Goal: Transaction & Acquisition: Purchase product/service

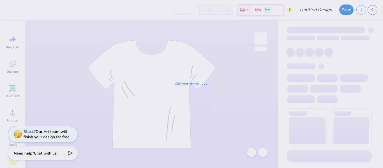
type input "SA TEES SENIOR NIGHT"
type input "50"
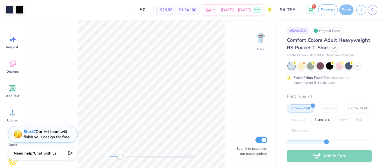
drag, startPoint x: 115, startPoint y: 157, endPoint x: 120, endPoint y: 156, distance: 5.1
click at [120, 156] on div "Accessibility label" at bounding box center [120, 157] width 6 height 6
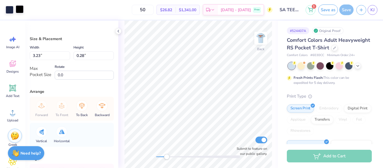
click at [17, 7] on div at bounding box center [20, 9] width 8 height 8
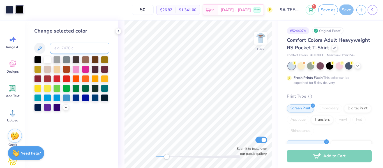
click at [81, 47] on input at bounding box center [79, 48] width 59 height 11
type input "533"
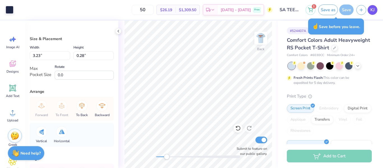
click at [371, 11] on span "KJ" at bounding box center [373, 10] width 4 height 6
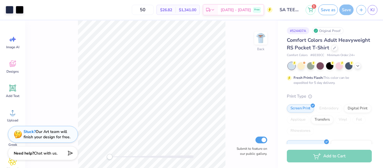
click at [361, 44] on div "Comfort Colors Adult Heavyweight RS Pocket T-Shirt" at bounding box center [329, 43] width 85 height 15
click at [370, 43] on div "Comfort Colors Adult Heavyweight RS Pocket T-Shirt" at bounding box center [329, 43] width 85 height 15
click at [379, 22] on div "# 524407A Original Proof Comfort Colors Adult Heavyweight RS Pocket T-Shirt Com…" at bounding box center [330, 143] width 105 height 247
click at [376, 45] on div "# 524407A Original Proof Comfort Colors Adult Heavyweight RS Pocket T-Shirt Com…" at bounding box center [330, 143] width 105 height 247
click at [361, 42] on span "Comfort Colors Adult Heavyweight RS Pocket T-Shirt" at bounding box center [328, 44] width 83 height 14
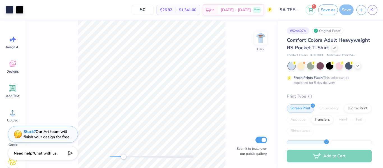
click at [123, 153] on div "Back Submit to feature on our public gallery." at bounding box center [151, 94] width 253 height 148
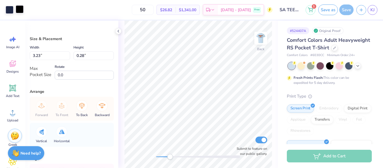
click at [20, 8] on div at bounding box center [20, 9] width 8 height 8
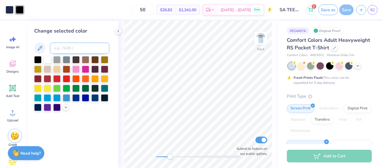
click at [58, 47] on input at bounding box center [79, 48] width 59 height 11
type input "533"
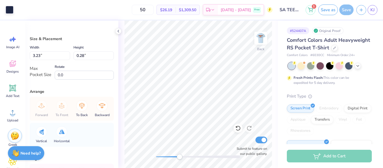
drag, startPoint x: 169, startPoint y: 157, endPoint x: 180, endPoint y: 155, distance: 11.2
click at [180, 155] on div "Accessibility label" at bounding box center [180, 157] width 6 height 6
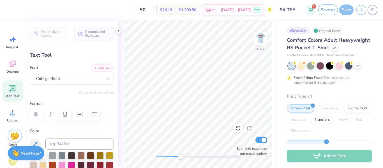
type input "1.65"
type input "0.35"
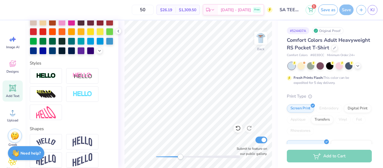
scroll to position [148, 0]
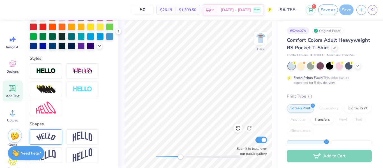
click at [42, 137] on img at bounding box center [46, 137] width 20 height 8
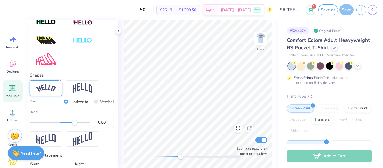
scroll to position [197, 0]
type input "-0.55"
drag, startPoint x: 73, startPoint y: 123, endPoint x: 43, endPoint y: 127, distance: 30.3
click at [43, 127] on div "Bend -0.55" at bounding box center [72, 118] width 84 height 19
type input "2.15"
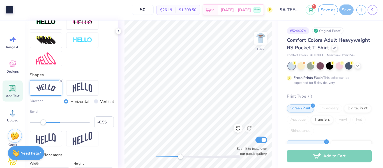
type input "0.64"
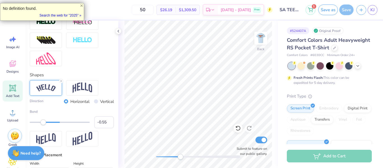
type textarea "e"
type textarea "Homecoming 2025"
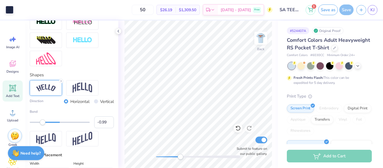
type input "-1.00"
drag, startPoint x: 43, startPoint y: 122, endPoint x: 22, endPoint y: 128, distance: 21.2
click at [22, 128] on div "Art colors 50 $26.19 Per Item $1,309.50 Total Est. Delivery Oct 5 - 8 Free Desi…" at bounding box center [191, 84] width 383 height 168
type input "3.44"
type input "1.72"
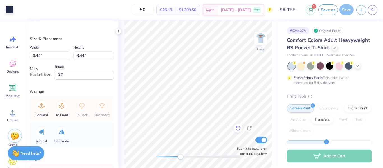
click at [235, 126] on icon at bounding box center [238, 128] width 6 height 6
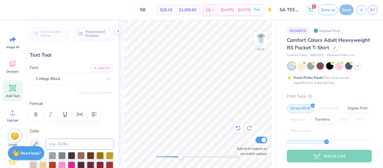
type input "2.89"
type input "1.44"
click at [238, 127] on icon at bounding box center [238, 128] width 6 height 6
type input "3.44"
type input "1.72"
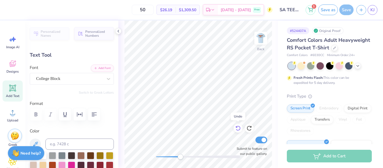
click at [238, 127] on icon at bounding box center [238, 128] width 6 height 6
type input "3.43"
type input "0.83"
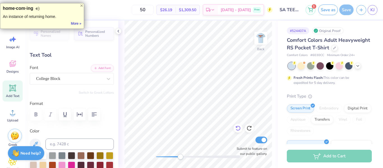
type textarea "hoco 2025"
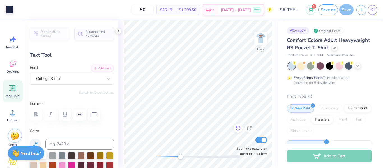
type input "2.12"
type input "0.60"
type input "2.34"
type input "0.66"
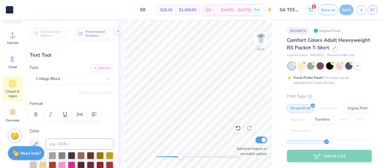
click at [16, 87] on icon at bounding box center [12, 83] width 8 height 8
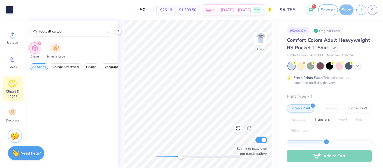
scroll to position [0, 0]
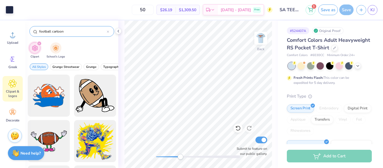
drag, startPoint x: 63, startPoint y: 31, endPoint x: 53, endPoint y: 32, distance: 9.6
click at [53, 32] on input "football cartoon" at bounding box center [73, 32] width 68 height 6
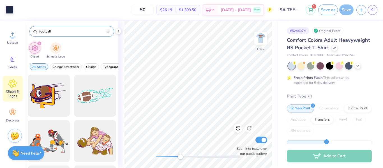
type input "football"
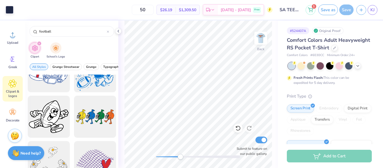
scroll to position [3577, 0]
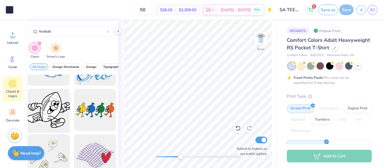
click at [56, 107] on div at bounding box center [49, 110] width 46 height 46
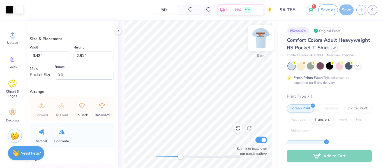
type input "2.18"
type input "1.78"
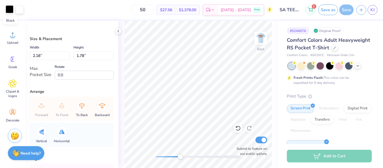
click at [10, 12] on div at bounding box center [10, 9] width 8 height 8
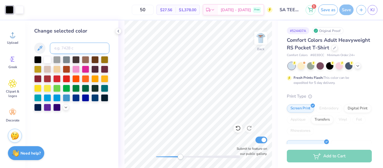
click at [74, 51] on input at bounding box center [79, 48] width 59 height 11
type input "533"
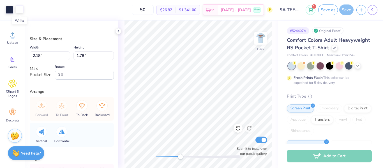
click at [20, 7] on div at bounding box center [20, 9] width 8 height 8
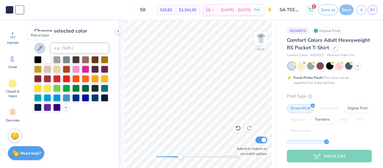
click at [42, 49] on icon at bounding box center [39, 48] width 7 height 7
click at [67, 47] on input at bounding box center [79, 48] width 59 height 11
click at [16, 7] on div at bounding box center [20, 10] width 8 height 8
click at [54, 49] on input at bounding box center [79, 48] width 59 height 11
type input "533"
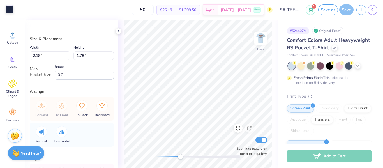
click at [9, 7] on div at bounding box center [10, 9] width 8 height 8
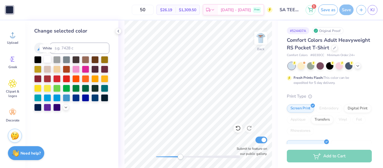
click at [47, 61] on div at bounding box center [47, 59] width 7 height 7
click at [20, 11] on div "50 $26.82 Per Item $1,341.00 Total Est. Delivery Oct 5 - 8 Free" at bounding box center [144, 10] width 256 height 20
click at [236, 125] on div at bounding box center [238, 128] width 9 height 9
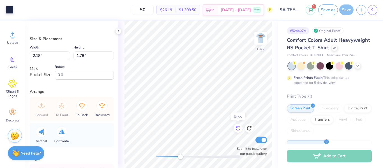
click at [236, 125] on div at bounding box center [238, 128] width 9 height 9
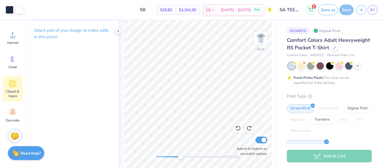
click at [10, 93] on span "Clipart & logos" at bounding box center [12, 93] width 19 height 9
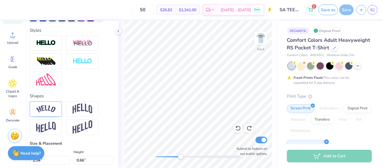
scroll to position [175, 0]
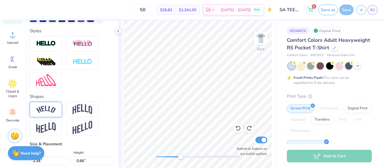
click at [46, 104] on div at bounding box center [46, 109] width 32 height 15
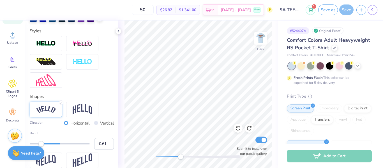
type input "-0.60"
click at [42, 142] on div "Accessibility label" at bounding box center [42, 144] width 6 height 6
type input "2.37"
type input "0.72"
click at [348, 11] on div "Save" at bounding box center [347, 9] width 14 height 11
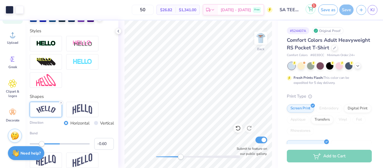
click at [312, 12] on button "1" at bounding box center [311, 9] width 10 height 10
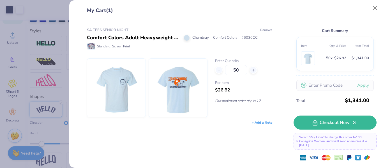
click at [264, 30] on button "Remove" at bounding box center [266, 29] width 13 height 5
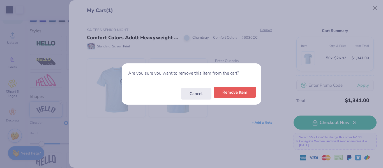
click at [235, 95] on button "Remove Item" at bounding box center [235, 93] width 42 height 12
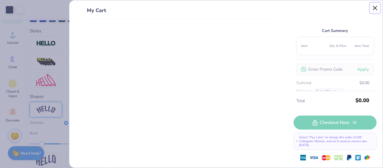
click at [372, 10] on button "Close" at bounding box center [375, 8] width 11 height 11
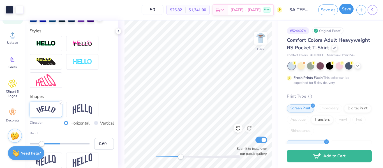
click at [344, 11] on button "Save" at bounding box center [347, 9] width 14 height 11
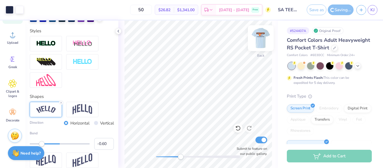
click at [258, 39] on img at bounding box center [261, 38] width 22 height 22
click at [259, 38] on div "Almost there" at bounding box center [250, 94] width 265 height 148
click at [151, 165] on div "Front Submit to feature on our public gallery." at bounding box center [198, 94] width 160 height 148
drag, startPoint x: 157, startPoint y: 156, endPoint x: 164, endPoint y: 157, distance: 6.7
click at [162, 157] on div "Accessibility label" at bounding box center [160, 157] width 6 height 6
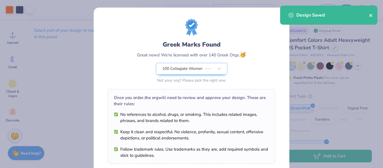
click at [373, 15] on icon "close" at bounding box center [371, 15] width 4 height 4
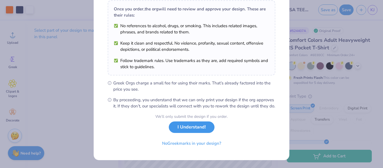
click at [201, 129] on button "I Understand!" at bounding box center [192, 127] width 46 height 12
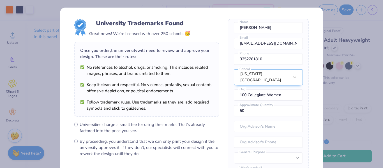
scroll to position [76, 0]
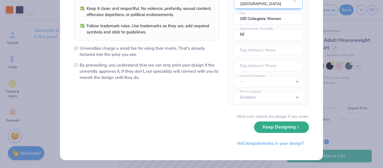
click at [264, 128] on button "Keep Designing" at bounding box center [281, 127] width 55 height 12
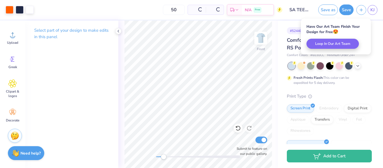
scroll to position [12, 0]
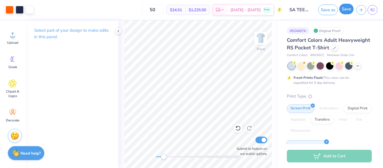
click at [342, 7] on button "Save" at bounding box center [347, 9] width 14 height 11
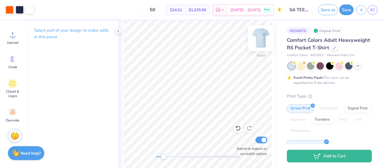
click at [257, 38] on img at bounding box center [261, 38] width 22 height 22
click at [356, 67] on icon at bounding box center [358, 65] width 4 height 4
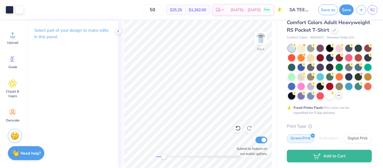
scroll to position [17, 0]
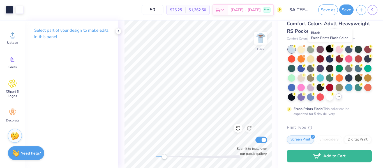
click at [330, 49] on div at bounding box center [329, 48] width 7 height 7
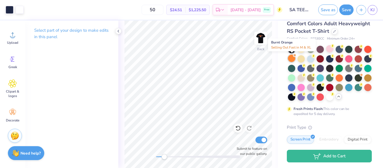
click at [292, 59] on div at bounding box center [291, 58] width 7 height 7
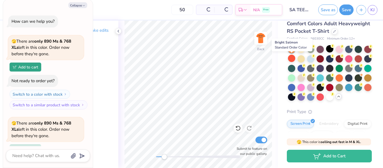
scroll to position [49, 0]
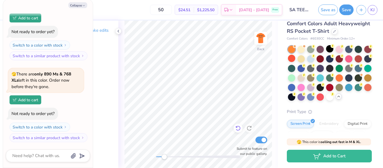
click at [238, 128] on icon at bounding box center [238, 128] width 6 height 6
click at [250, 129] on icon at bounding box center [250, 128] width 6 height 6
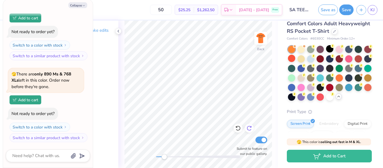
click at [250, 129] on icon at bounding box center [250, 128] width 6 height 6
click at [309, 60] on div at bounding box center [310, 58] width 7 height 7
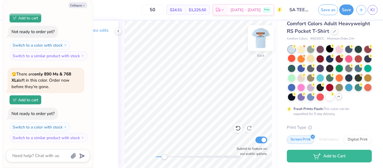
click at [265, 43] on img at bounding box center [261, 38] width 22 height 22
click at [263, 33] on img at bounding box center [261, 38] width 22 height 22
click at [263, 44] on img at bounding box center [261, 38] width 22 height 22
click at [155, 161] on div "Back Submit to feature on our public gallery." at bounding box center [198, 94] width 160 height 148
click at [341, 10] on button "Save" at bounding box center [347, 9] width 14 height 11
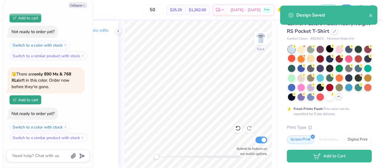
type textarea "x"
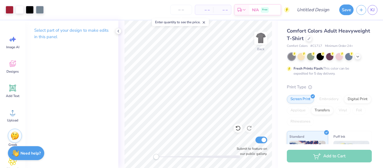
click at [205, 22] on line at bounding box center [204, 23] width 2 height 2
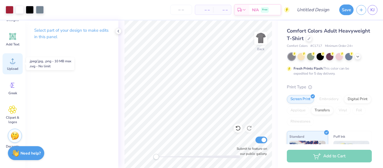
scroll to position [52, 0]
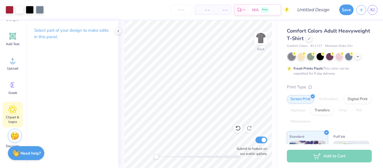
click at [15, 113] on icon at bounding box center [13, 110] width 8 height 8
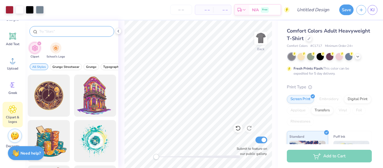
click at [73, 31] on input "text" at bounding box center [75, 32] width 72 height 6
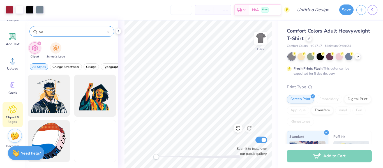
type input "c"
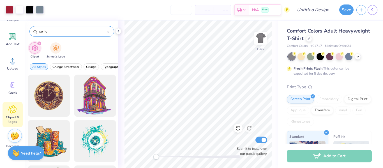
type input "senior"
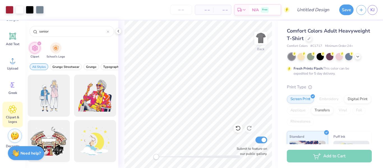
drag, startPoint x: 64, startPoint y: 34, endPoint x: 36, endPoint y: 41, distance: 29.3
click at [36, 41] on div "senior Clipart School's Logo All Styles Grunge Streetwear Grunge Typography Gra…" at bounding box center [71, 94] width 93 height 148
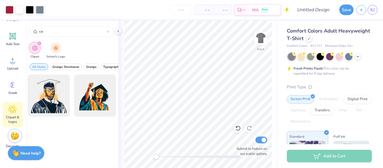
type input "c"
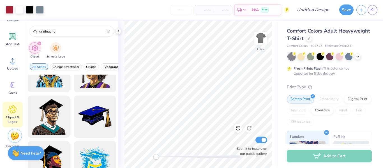
scroll to position [729, 0]
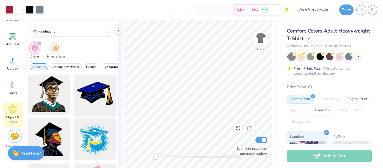
type input "graduating"
click at [102, 102] on div at bounding box center [95, 94] width 46 height 46
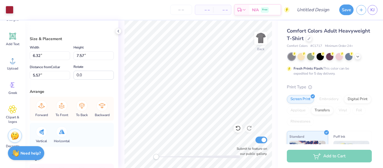
type input "6.32"
type input "7.57"
type input "5.57"
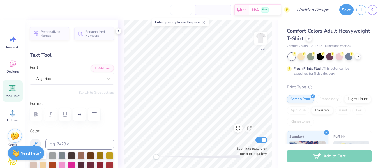
type textarea "s"
type textarea "an angelo"
type input "5.08"
type input "0.64"
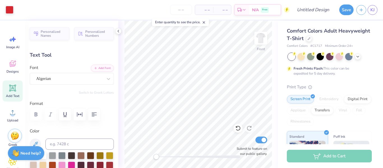
type input "4.76"
type input "1.00"
type input "1.08"
type input "4.42"
type textarea "s"
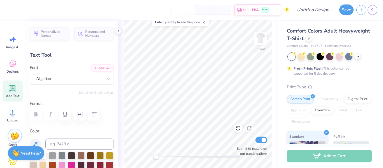
type input "5.08"
type input "0.64"
type input "4.70"
type input "4.06"
type input "0.70"
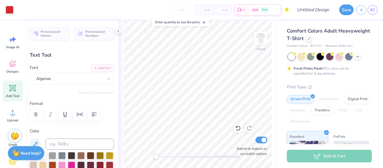
type input "5.63"
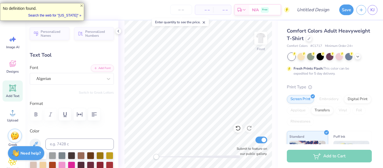
type textarea "texas"
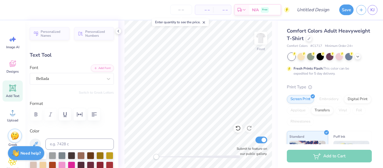
type input "5.91"
type input "1.31"
type input "3.00"
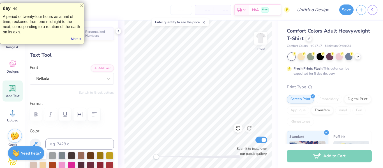
type textarea "D"
type textarea "senior ni"
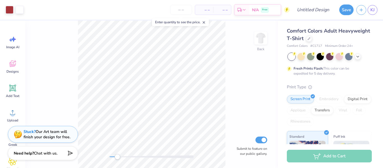
drag, startPoint x: 111, startPoint y: 159, endPoint x: 118, endPoint y: 158, distance: 6.8
click at [118, 158] on div "Accessibility label" at bounding box center [117, 157] width 6 height 6
